Goal: Task Accomplishment & Management: Use online tool/utility

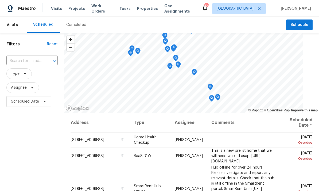
click at [97, 3] on div "Visits Projects Work Orders Tasks Properties Geo Assignments" at bounding box center [126, 8] width 151 height 11
click at [95, 6] on span "Work Orders" at bounding box center [102, 8] width 22 height 11
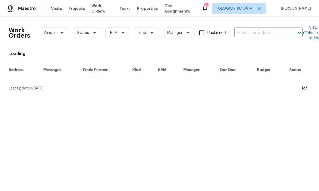
click at [94, 5] on div "Visits Projects Work Orders Tasks Properties Geo Assignments" at bounding box center [126, 8] width 151 height 11
click at [267, 30] on input "text" at bounding box center [261, 33] width 53 height 8
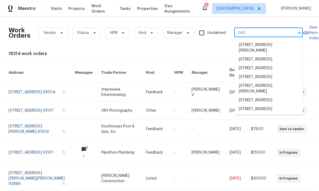
click at [272, 35] on input "240" at bounding box center [261, 33] width 53 height 8
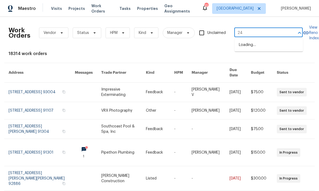
type input "2"
type input "tango"
click at [268, 49] on li "[STREET_ADDRESS]" at bounding box center [269, 45] width 68 height 9
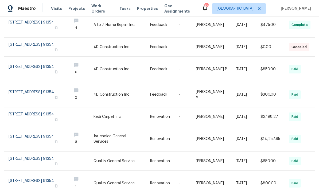
scroll to position [95, 0]
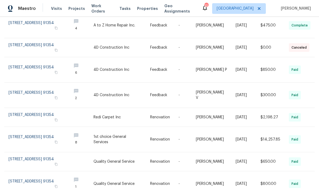
click at [38, 59] on link at bounding box center [38, 69] width 59 height 25
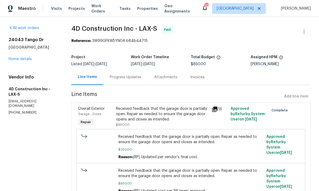
click at [18, 57] on link "Home details" at bounding box center [20, 59] width 23 height 4
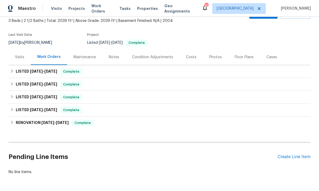
scroll to position [32, 0]
click at [290, 155] on div "Create Line Item" at bounding box center [294, 157] width 33 height 5
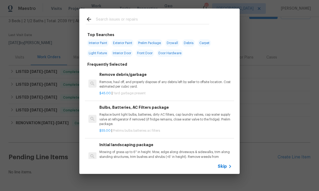
click at [143, 21] on input "text" at bounding box center [152, 20] width 113 height 8
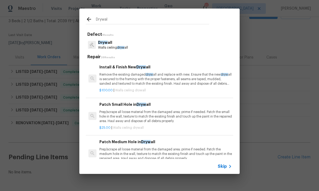
type input "Drywall"
click at [108, 40] on p "Drywall" at bounding box center [113, 43] width 30 height 6
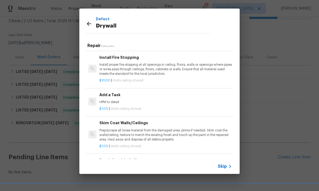
scroll to position [178, 0]
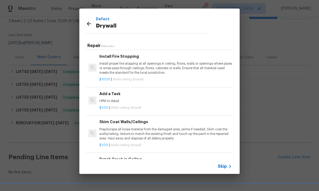
click at [114, 91] on h6 "Add a Task" at bounding box center [165, 94] width 133 height 6
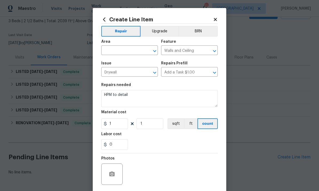
click at [113, 50] on input "text" at bounding box center [122, 51] width 42 height 8
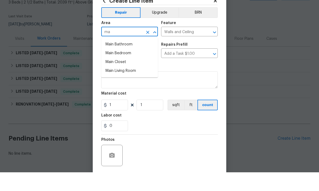
type input "m"
click at [116, 76] on li "Main Closet" at bounding box center [129, 80] width 57 height 9
type input "Main Closet"
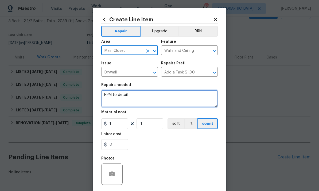
click at [189, 93] on textarea "HPM to detail" at bounding box center [159, 98] width 117 height 17
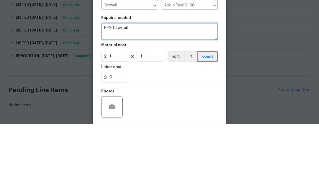
click at [133, 90] on textarea "HPM to detail" at bounding box center [159, 98] width 117 height 17
type textarea "H"
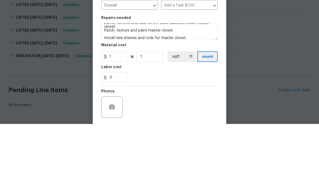
scroll to position [20, 0]
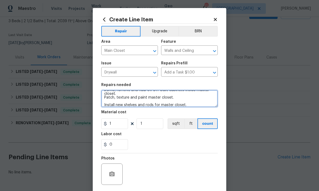
type textarea "Demo, remove and haul off DIY built cabinets inside master closet. Patch, textu…"
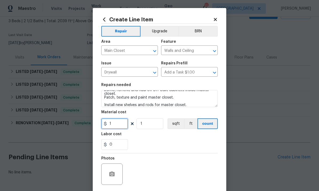
click at [119, 121] on input "1" at bounding box center [114, 123] width 27 height 11
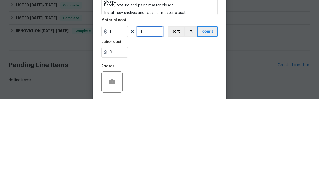
click at [148, 118] on input "1" at bounding box center [150, 123] width 27 height 11
type input "0"
click at [112, 118] on input "1" at bounding box center [114, 123] width 27 height 11
type input "0"
click at [119, 139] on input "0" at bounding box center [114, 144] width 27 height 11
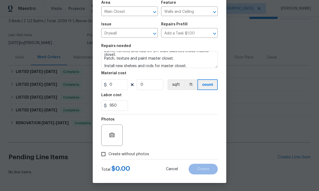
scroll to position [40, 0]
type input "950"
click at [118, 134] on button "button" at bounding box center [112, 135] width 13 height 13
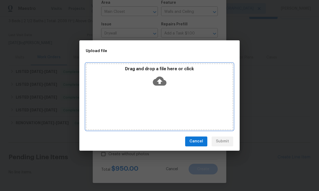
click at [169, 74] on div "Drag and drop a file here or click" at bounding box center [160, 77] width 146 height 23
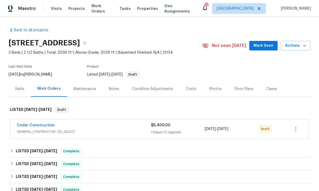
click at [31, 126] on link "Cedar Construction" at bounding box center [36, 126] width 38 height 4
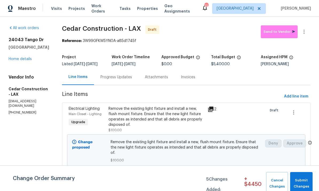
click at [18, 56] on div "24043 Tango Dr Valencia, CA 91354 Home details" at bounding box center [29, 49] width 41 height 25
click at [23, 60] on link "Home details" at bounding box center [20, 59] width 23 height 4
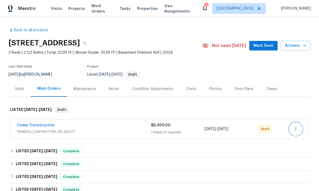
click at [301, 133] on button "button" at bounding box center [296, 129] width 13 height 13
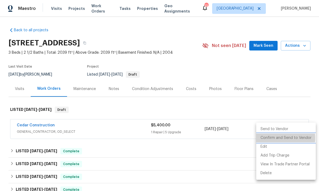
click at [278, 139] on li "Confirm and Send to Vendor" at bounding box center [286, 138] width 60 height 9
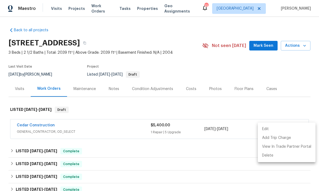
click at [229, 108] on div at bounding box center [159, 95] width 319 height 191
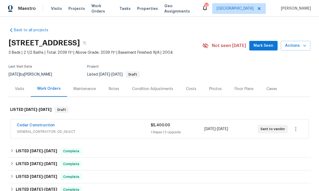
click at [29, 124] on link "Cedar Construction" at bounding box center [36, 126] width 38 height 4
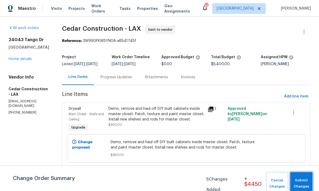
click at [303, 180] on span "Submit Changes" at bounding box center [301, 184] width 17 height 12
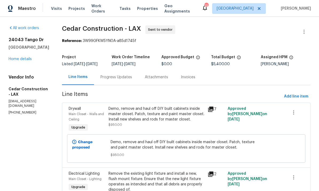
click at [23, 57] on link "Home details" at bounding box center [20, 59] width 23 height 4
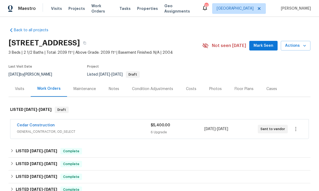
click at [99, 5] on div "Visits Projects Work Orders Tasks Properties Geo Assignments" at bounding box center [126, 8] width 151 height 11
click at [103, 10] on span "Work Orders" at bounding box center [102, 8] width 22 height 11
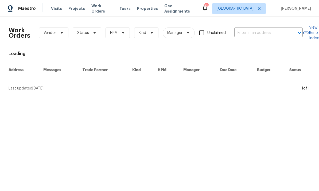
click at [260, 34] on input "text" at bounding box center [261, 33] width 53 height 8
type input "2897"
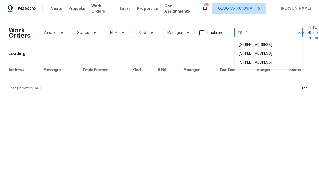
click at [258, 67] on li "[STREET_ADDRESS]" at bounding box center [269, 62] width 68 height 9
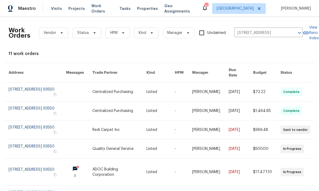
click at [27, 83] on link at bounding box center [37, 92] width 57 height 19
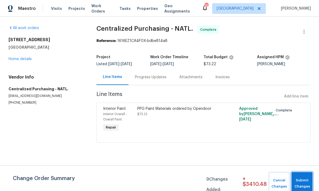
click at [302, 179] on span "Submit Changes" at bounding box center [302, 184] width 16 height 12
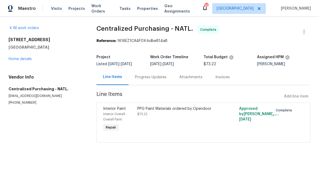
click at [17, 60] on link "Home details" at bounding box center [20, 59] width 23 height 4
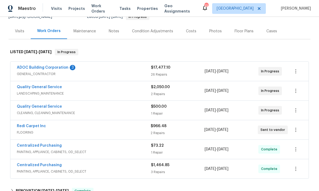
scroll to position [59, 0]
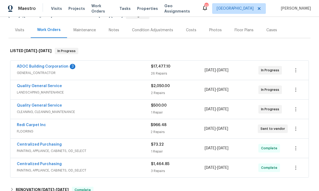
click at [94, 128] on div "Redi Carpet Inc" at bounding box center [84, 125] width 134 height 6
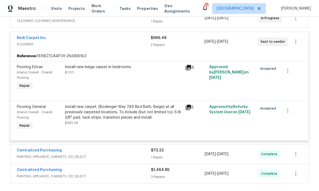
scroll to position [153, 0]
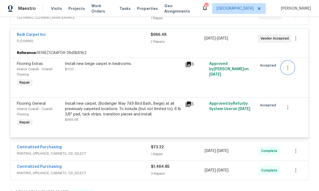
click at [286, 67] on icon "button" at bounding box center [288, 67] width 6 height 6
click at [291, 66] on li "Cancel" at bounding box center [292, 67] width 21 height 9
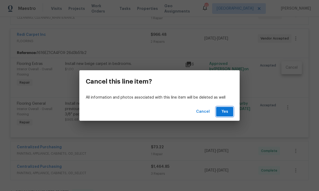
click at [229, 109] on button "Yes" at bounding box center [224, 112] width 17 height 10
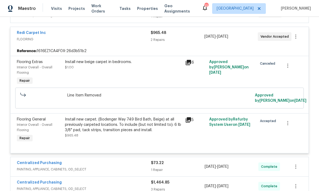
scroll to position [159, 0]
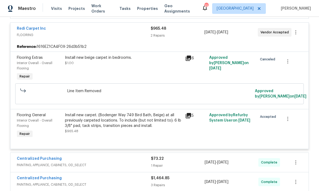
click at [86, 31] on div "Redi Carpet Inc" at bounding box center [84, 29] width 134 height 6
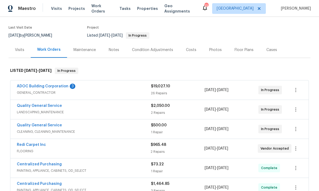
scroll to position [39, 0]
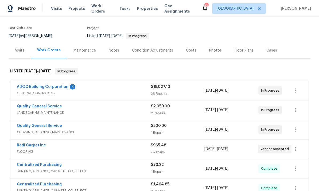
click at [42, 87] on link "ADOC Building Corporation" at bounding box center [43, 87] width 52 height 4
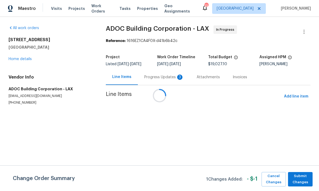
click at [151, 71] on div at bounding box center [159, 95] width 319 height 191
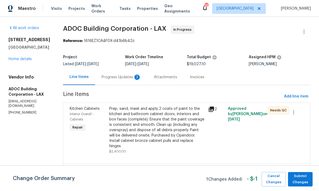
click at [148, 78] on div "Progress Updates 3" at bounding box center [121, 77] width 52 height 16
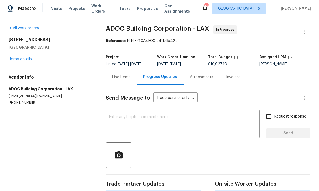
click at [211, 127] on textarea at bounding box center [183, 124] width 148 height 19
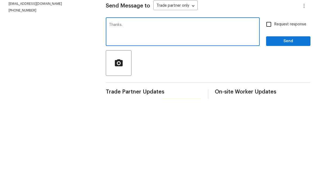
type textarea "Thanks."
click at [290, 130] on span "Send" at bounding box center [289, 133] width 36 height 7
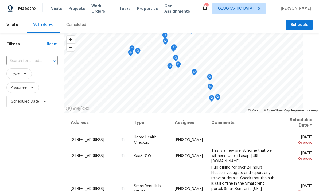
click at [138, 10] on span "Properties" at bounding box center [147, 8] width 21 height 5
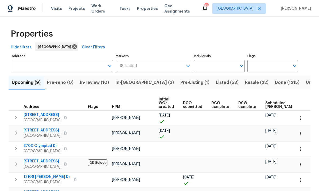
click at [122, 10] on span "Tasks" at bounding box center [125, 9] width 11 height 4
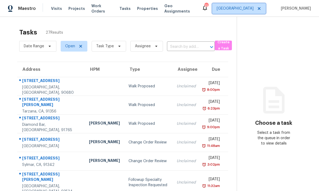
click at [248, 3] on span "[GEOGRAPHIC_DATA]" at bounding box center [239, 8] width 54 height 11
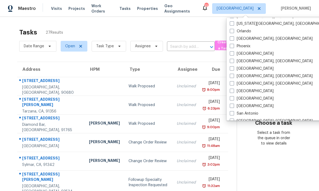
scroll to position [304, 0]
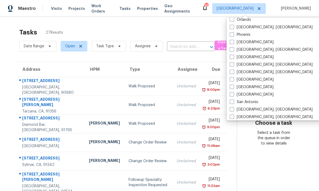
click at [234, 111] on span at bounding box center [232, 109] width 4 height 4
click at [233, 110] on input "[GEOGRAPHIC_DATA], [GEOGRAPHIC_DATA]" at bounding box center [231, 108] width 3 height 3
checkbox input "true"
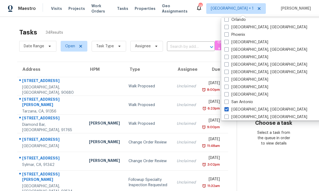
click at [102, 31] on div "Tasks 34 Results" at bounding box center [128, 32] width 218 height 14
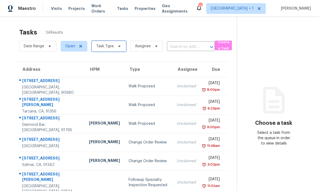
click at [108, 44] on span "Task Type" at bounding box center [105, 46] width 18 height 5
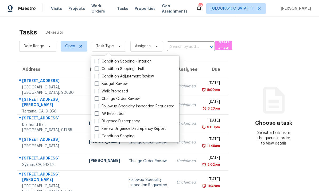
click at [98, 83] on span at bounding box center [97, 84] width 4 height 4
click at [98, 83] on input "Budget Review" at bounding box center [96, 82] width 3 height 3
checkbox input "true"
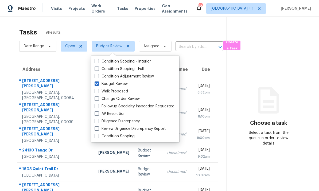
click at [81, 24] on div "Tasks 9 Results Date Range Open Budget Review Assignee ​ Create a Task Address …" at bounding box center [159, 144] width 319 height 255
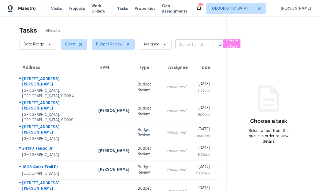
scroll to position [4, 0]
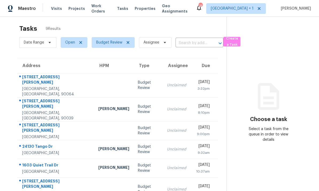
click at [163, 73] on td "Unclaimed" at bounding box center [177, 85] width 28 height 24
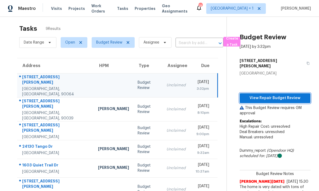
click at [273, 95] on span "View Repair Budget Review" at bounding box center [275, 98] width 62 height 7
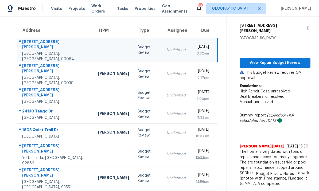
scroll to position [39, 0]
